Goal: Information Seeking & Learning: Learn about a topic

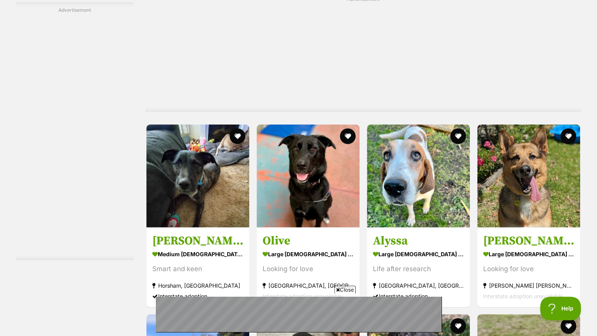
scroll to position [1862, 0]
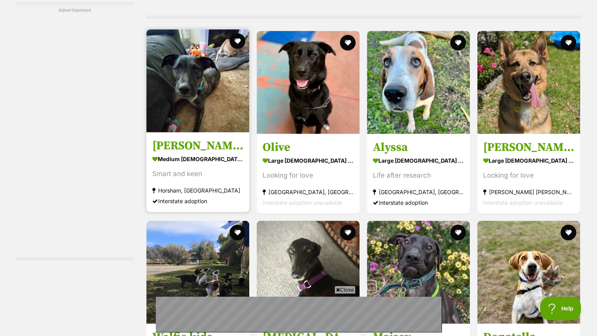
click at [189, 86] on img at bounding box center [197, 80] width 103 height 103
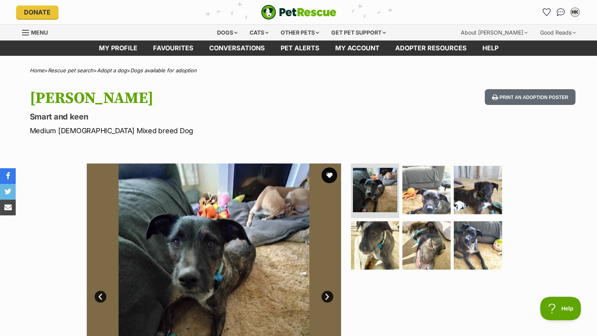
drag, startPoint x: 595, startPoint y: 22, endPoint x: 592, endPoint y: 46, distance: 24.1
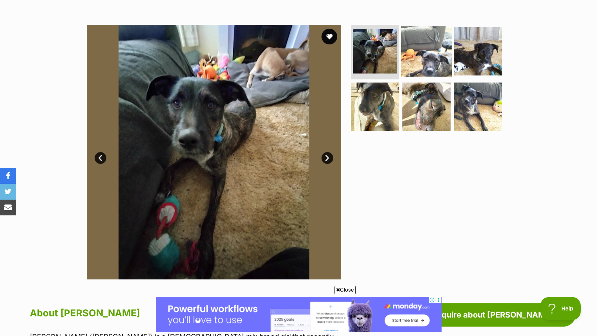
click at [421, 54] on img at bounding box center [426, 51] width 51 height 51
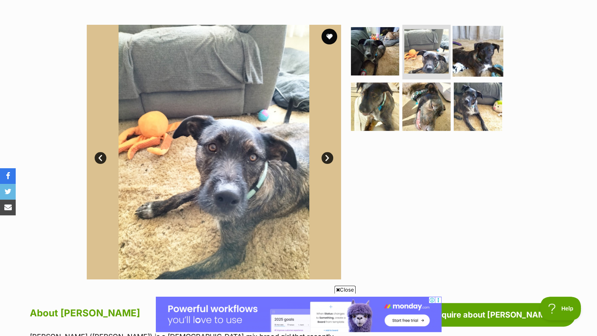
click at [460, 52] on img at bounding box center [478, 51] width 51 height 51
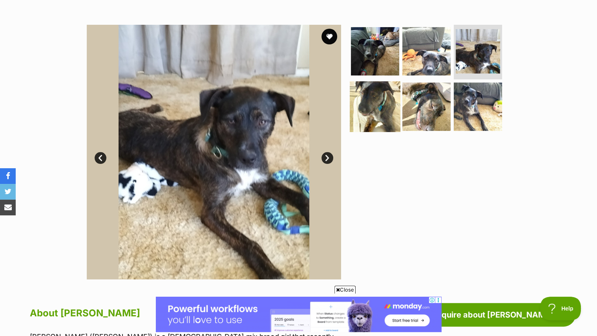
click at [372, 103] on img at bounding box center [375, 106] width 51 height 51
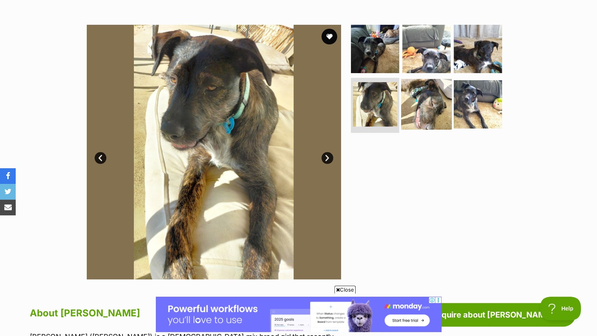
click at [413, 108] on img at bounding box center [426, 104] width 51 height 51
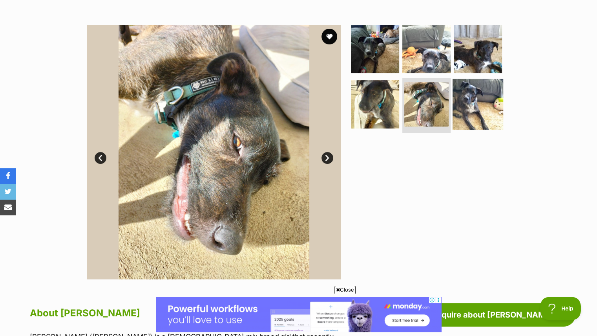
click at [461, 97] on img at bounding box center [478, 104] width 51 height 51
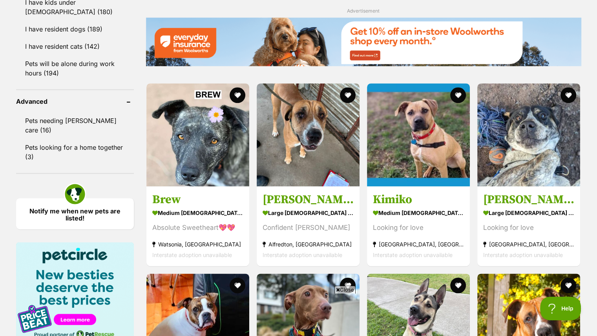
scroll to position [982, 0]
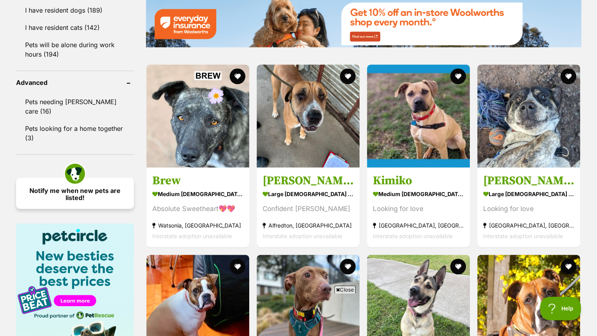
click at [90, 188] on link "Notify me when new pets are listed!" at bounding box center [75, 193] width 118 height 31
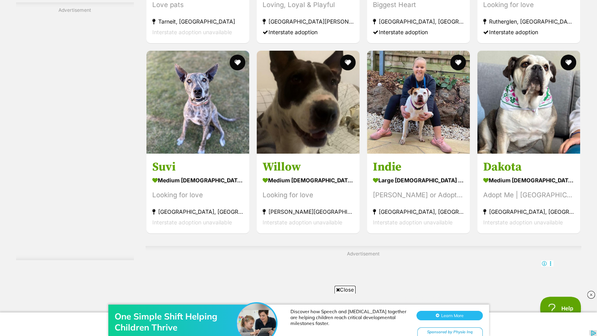
scroll to position [2933, 0]
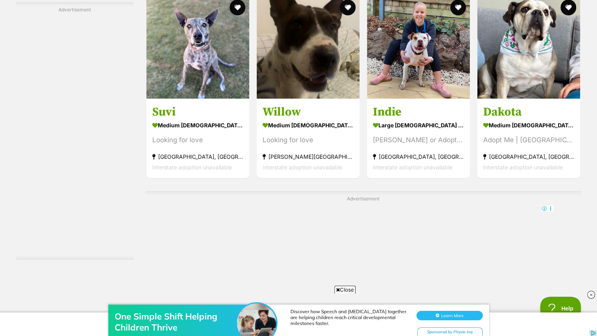
click at [374, 324] on link "Previous" at bounding box center [363, 333] width 59 height 19
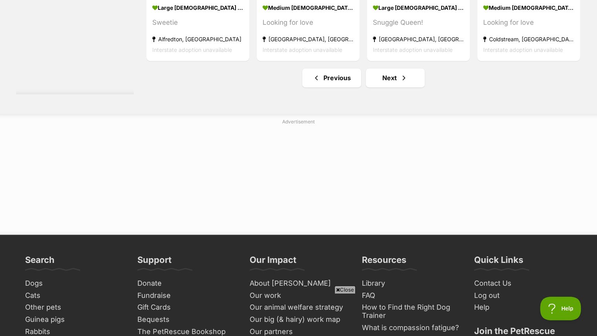
scroll to position [4145, 0]
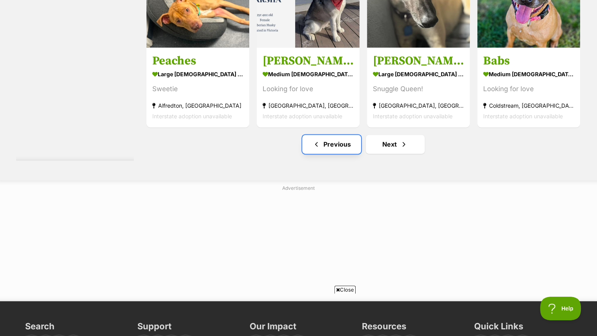
click at [358, 152] on link "Previous" at bounding box center [331, 144] width 59 height 19
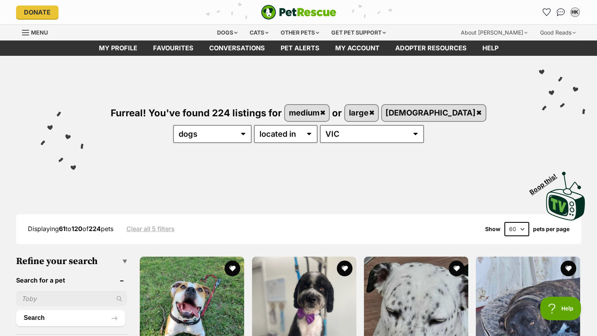
click at [167, 227] on link "Clear all 5 filters" at bounding box center [150, 228] width 48 height 7
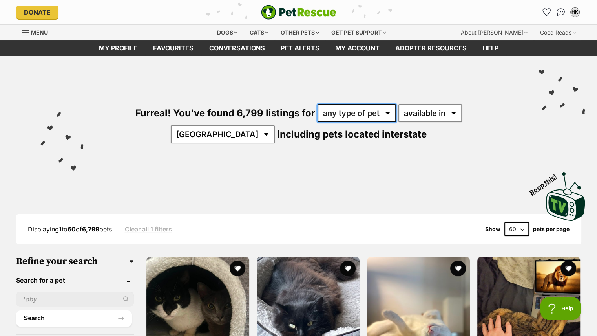
click at [338, 114] on select "any type of pet cats dogs other pets" at bounding box center [357, 113] width 79 height 18
select select "Dogs"
click at [318, 104] on select "any type of pet cats dogs other pets" at bounding box center [357, 113] width 79 height 18
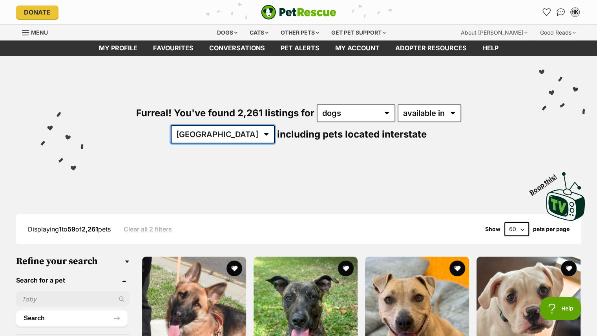
click at [275, 125] on select "[GEOGRAPHIC_DATA] [GEOGRAPHIC_DATA] [GEOGRAPHIC_DATA] [GEOGRAPHIC_DATA] [GEOGRA…" at bounding box center [223, 134] width 104 height 18
select select "VIC"
click at [275, 125] on select "[GEOGRAPHIC_DATA] [GEOGRAPHIC_DATA] [GEOGRAPHIC_DATA] [GEOGRAPHIC_DATA] [GEOGRA…" at bounding box center [223, 134] width 104 height 18
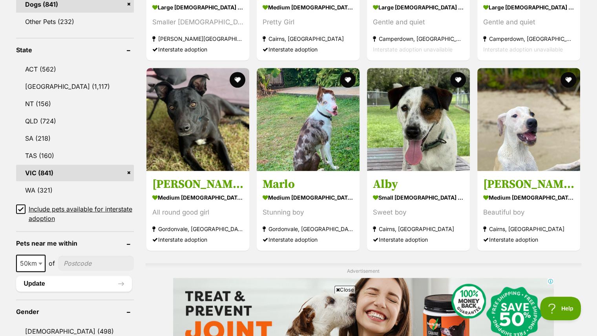
click at [20, 206] on icon at bounding box center [20, 208] width 5 height 5
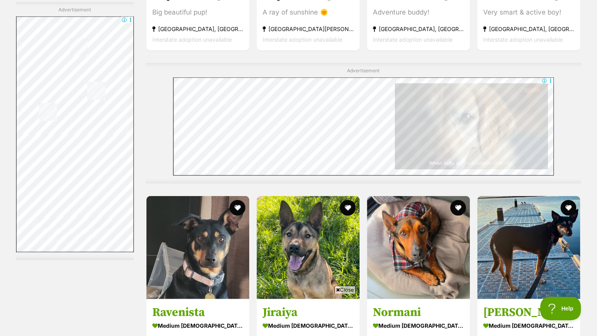
scroll to position [1917, 0]
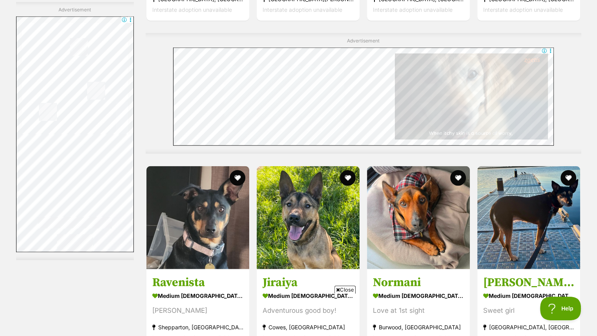
drag, startPoint x: 591, startPoint y: 164, endPoint x: 599, endPoint y: 165, distance: 7.1
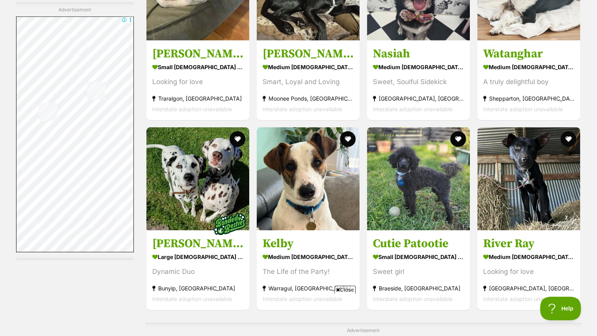
scroll to position [2504, 0]
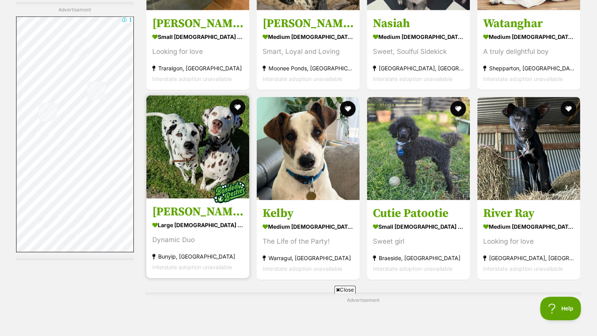
click at [212, 141] on img at bounding box center [197, 146] width 103 height 103
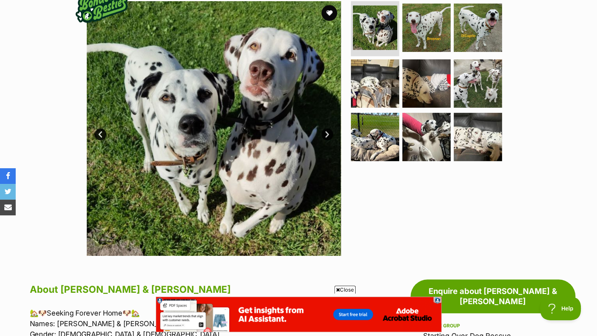
scroll to position [149, 0]
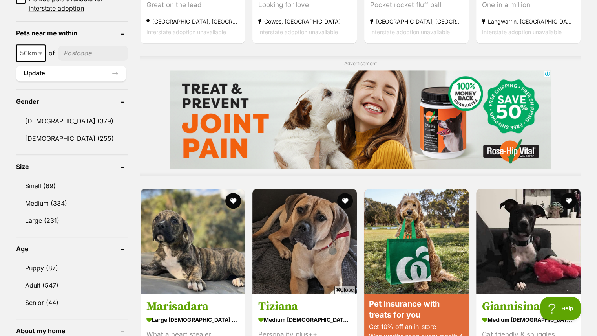
scroll to position [566, 0]
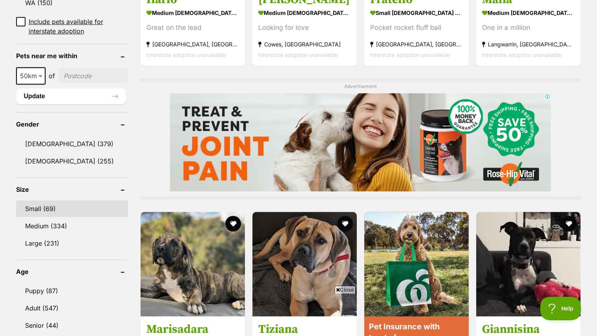
click at [53, 200] on link "Small (69)" at bounding box center [72, 208] width 112 height 16
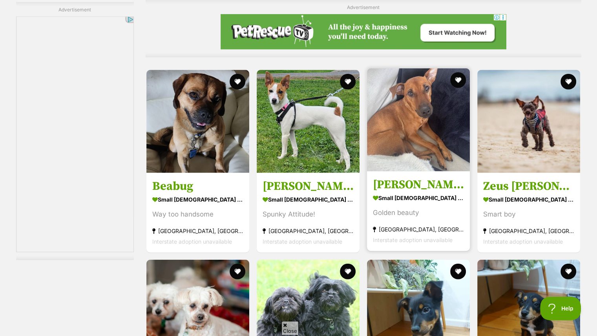
click at [432, 122] on img at bounding box center [418, 119] width 103 height 103
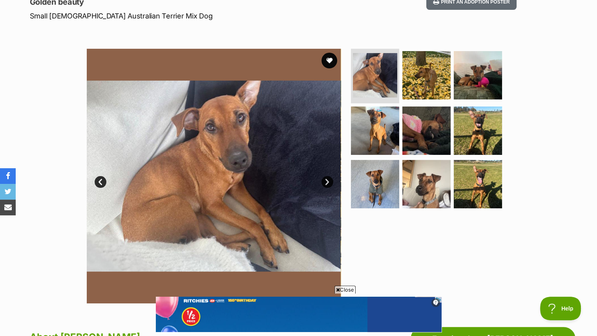
scroll to position [116, 0]
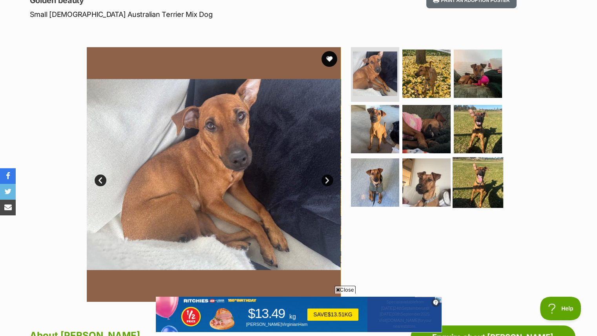
click at [471, 176] on img at bounding box center [478, 182] width 51 height 51
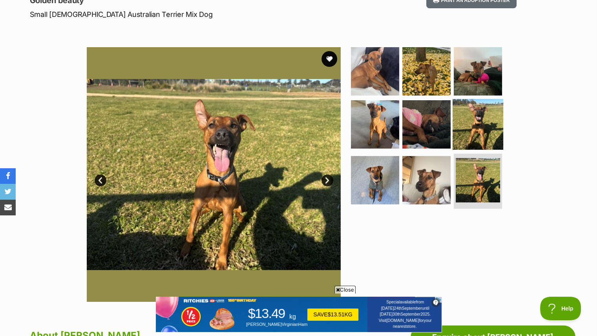
click at [494, 119] on img at bounding box center [478, 124] width 51 height 51
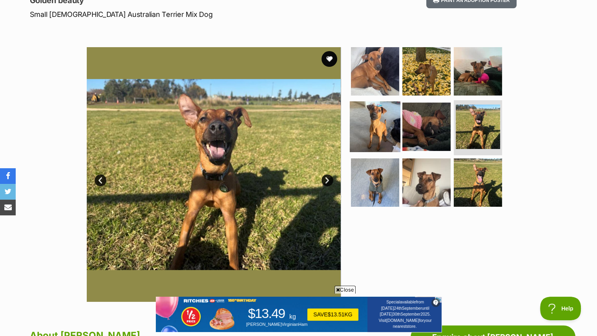
click at [388, 121] on img at bounding box center [375, 126] width 51 height 51
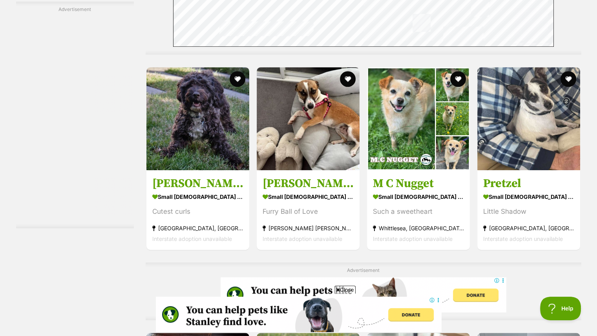
scroll to position [3600, 0]
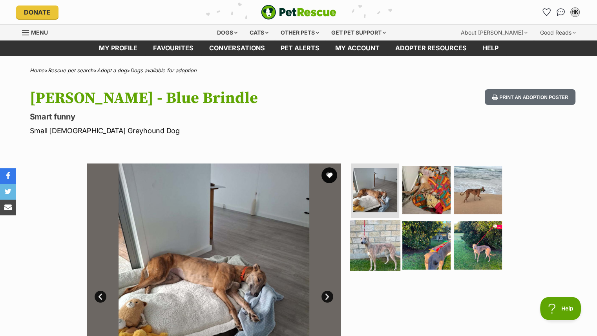
click at [395, 244] on img at bounding box center [375, 245] width 51 height 51
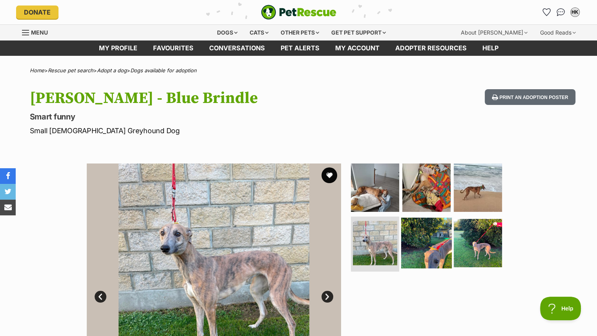
click at [408, 242] on img at bounding box center [426, 243] width 51 height 51
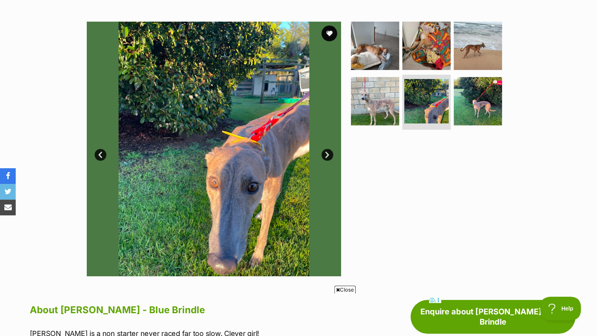
scroll to position [173, 0]
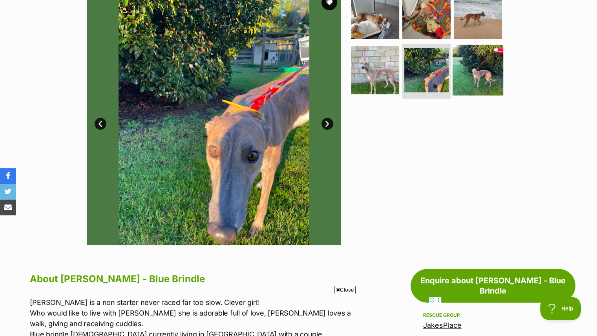
click at [482, 76] on img at bounding box center [478, 70] width 51 height 51
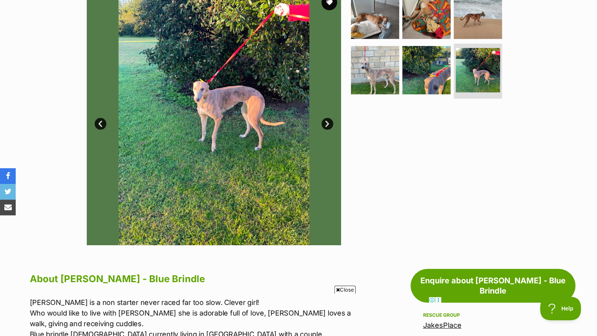
scroll to position [0, 0]
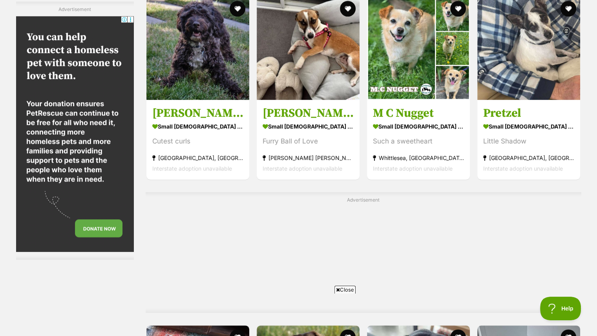
scroll to position [3656, 0]
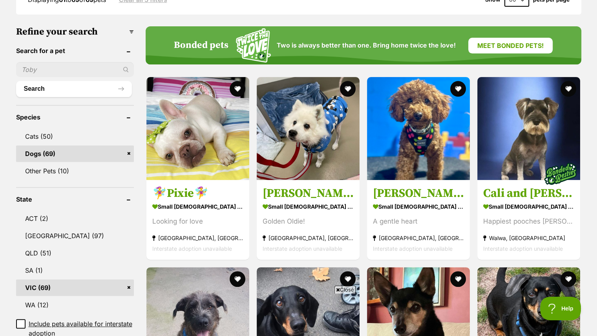
scroll to position [231, 0]
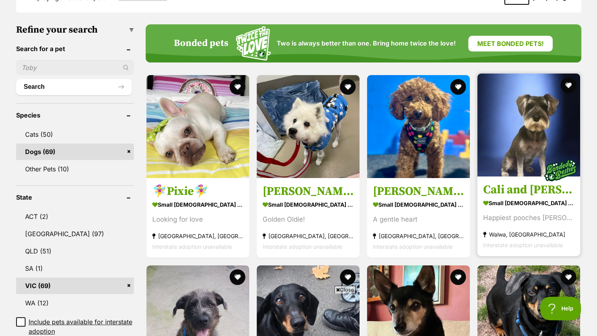
click at [536, 92] on img at bounding box center [529, 124] width 103 height 103
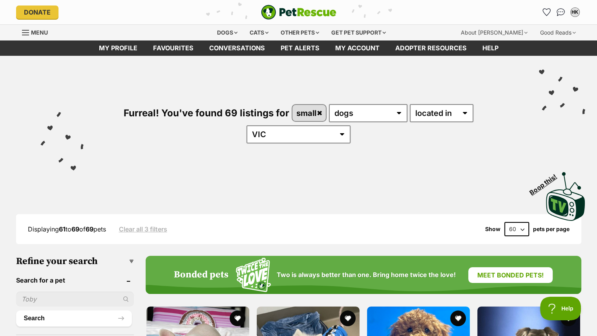
scroll to position [0, 0]
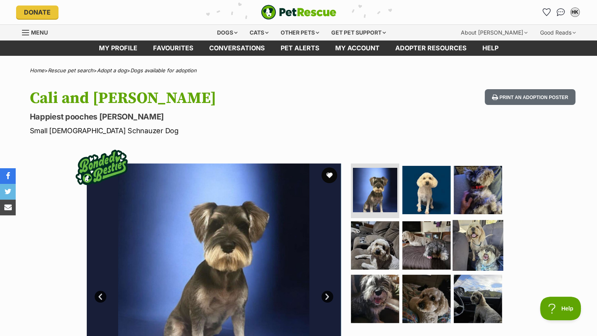
click at [478, 247] on img at bounding box center [478, 245] width 51 height 51
